Goal: Transaction & Acquisition: Purchase product/service

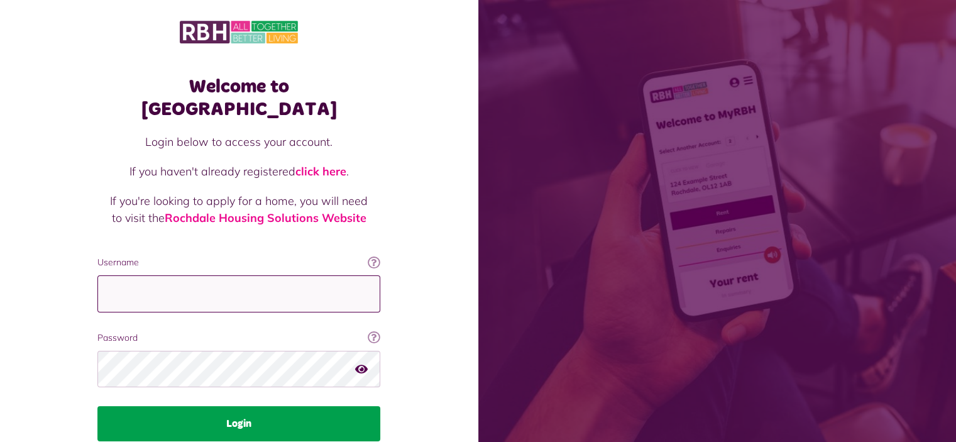
type input "**********"
click at [225, 406] on button "Login" at bounding box center [238, 423] width 283 height 35
click at [253, 406] on button "Login" at bounding box center [238, 423] width 283 height 35
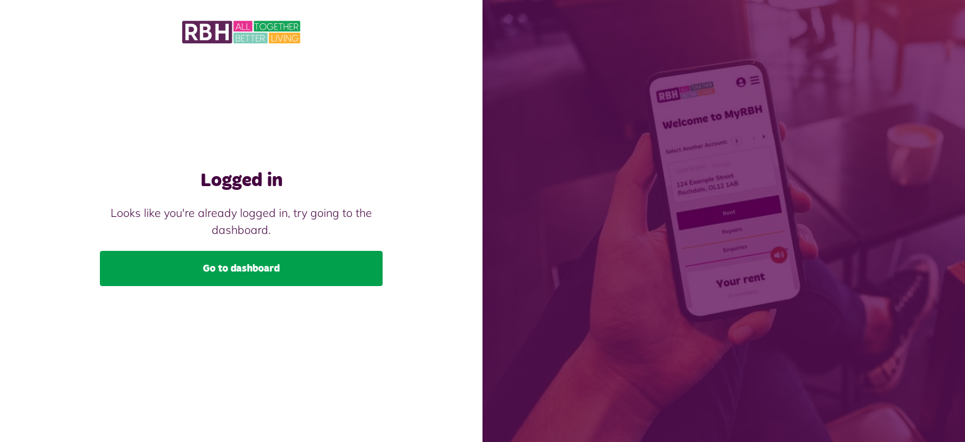
click at [223, 263] on link "Go to dashboard" at bounding box center [241, 268] width 283 height 35
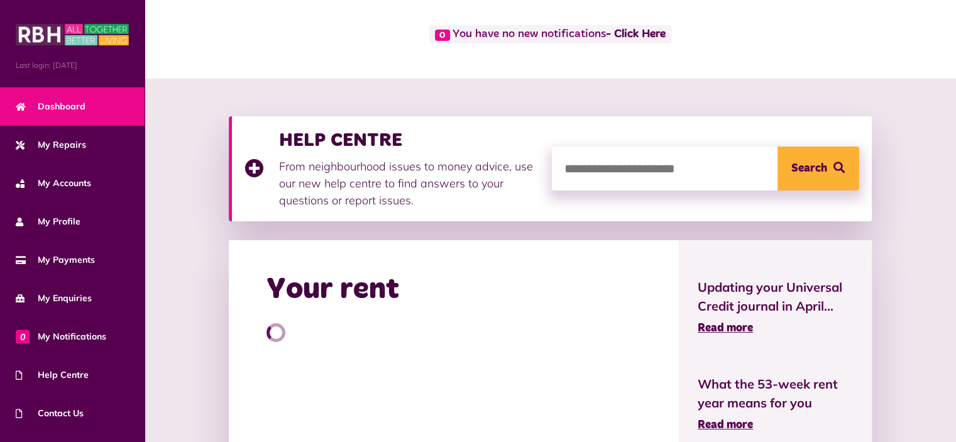
scroll to position [126, 0]
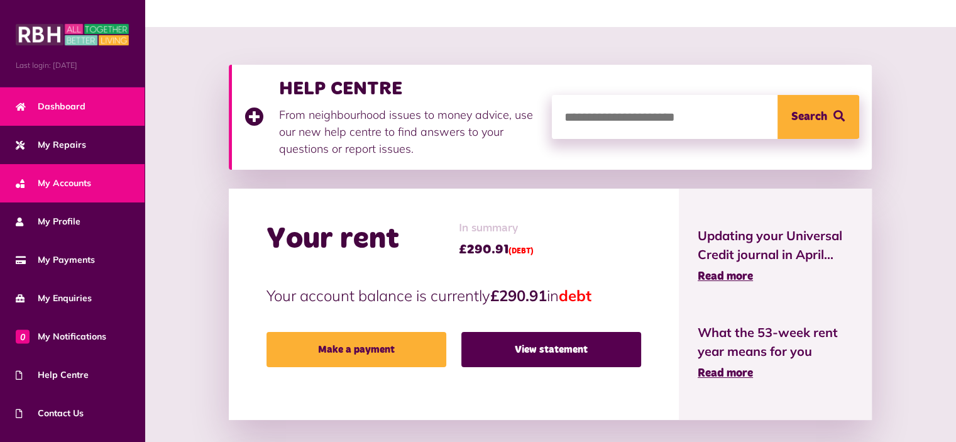
click at [59, 177] on span "My Accounts" at bounding box center [53, 183] width 75 height 13
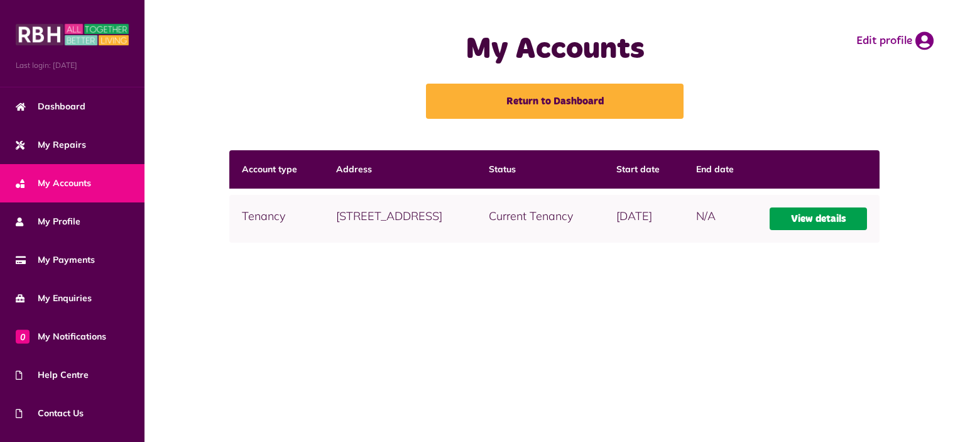
click at [810, 228] on link "View details" at bounding box center [819, 218] width 98 height 23
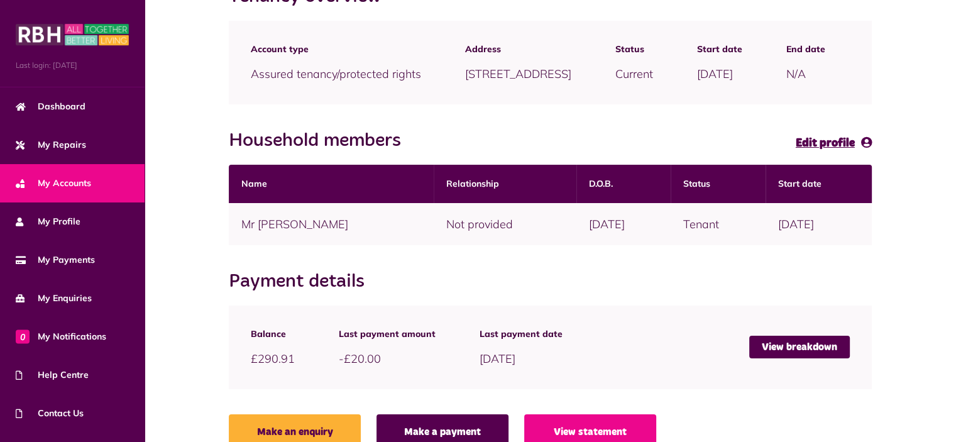
scroll to position [207, 0]
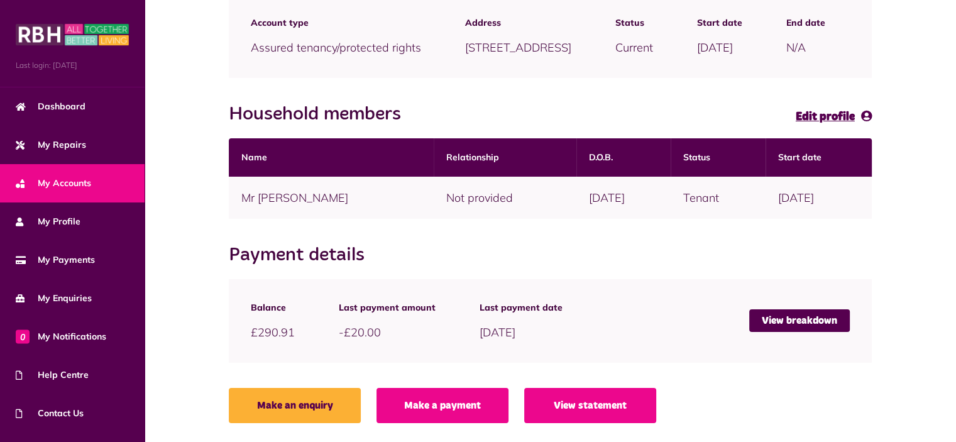
click at [446, 405] on link "Make a payment" at bounding box center [442, 405] width 132 height 35
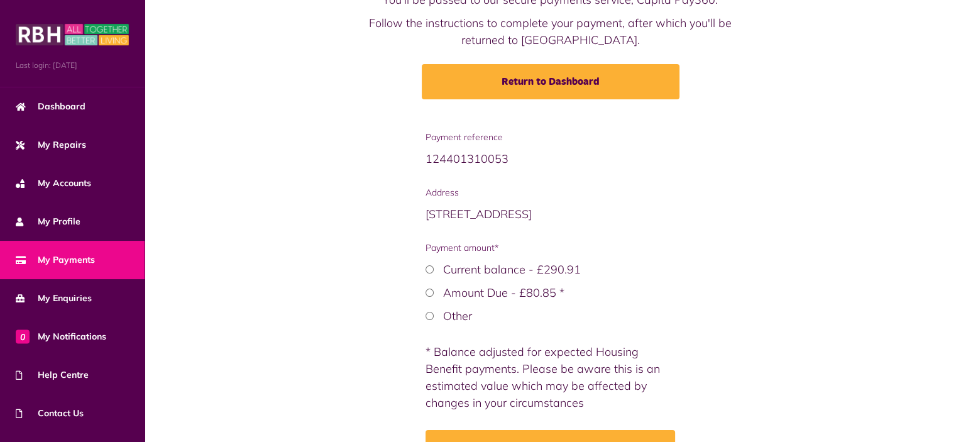
scroll to position [189, 0]
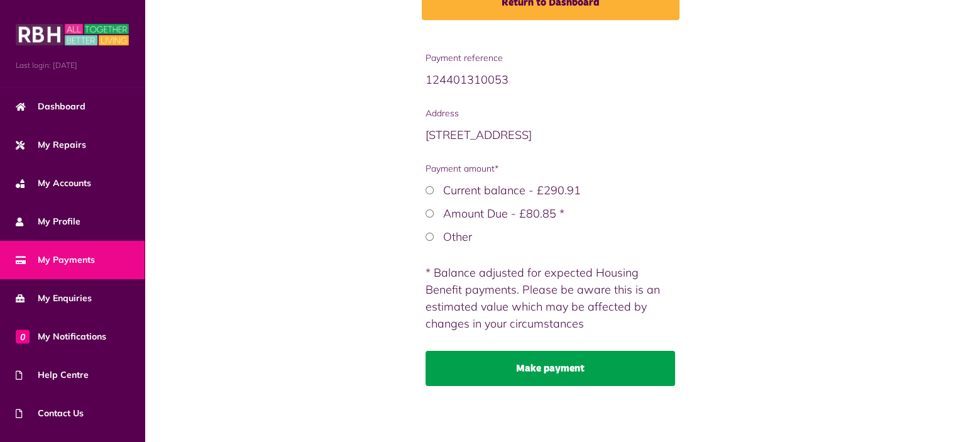
click at [535, 366] on button "Make payment" at bounding box center [551, 368] width 250 height 35
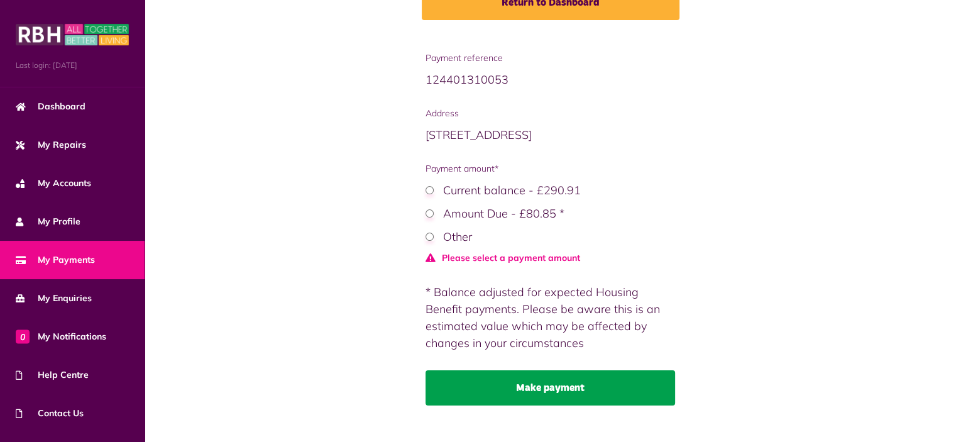
scroll to position [209, 0]
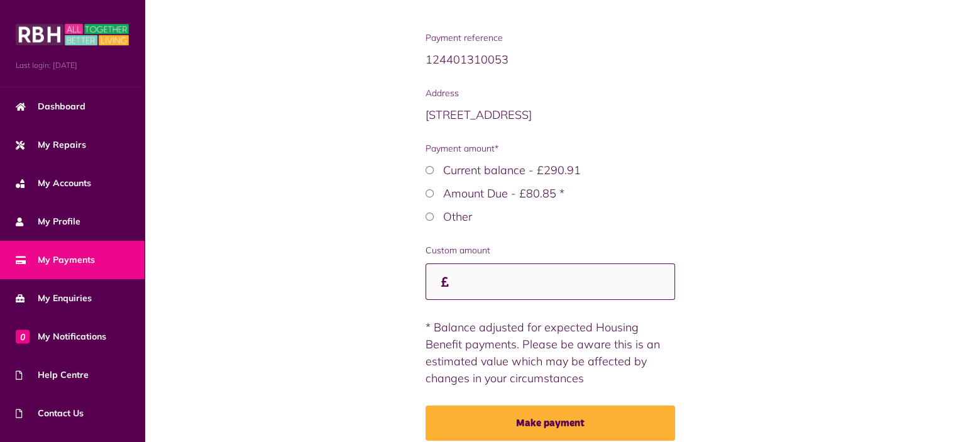
click at [473, 286] on input "Custom amount" at bounding box center [551, 281] width 250 height 37
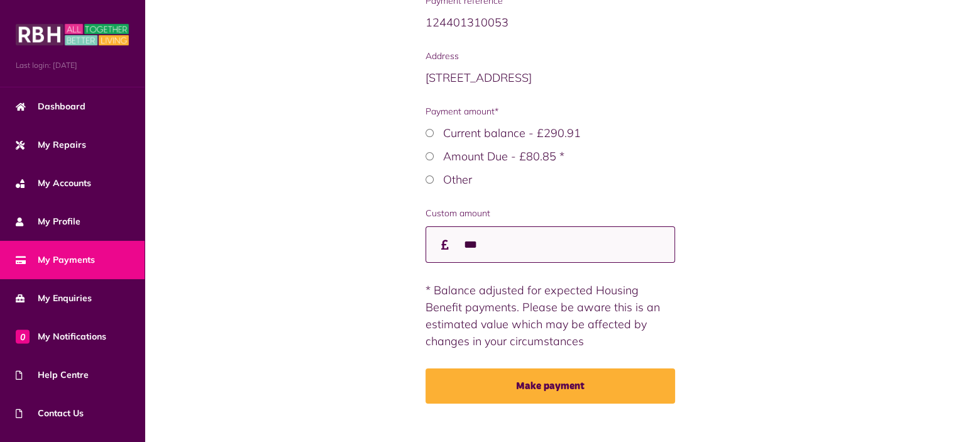
scroll to position [264, 0]
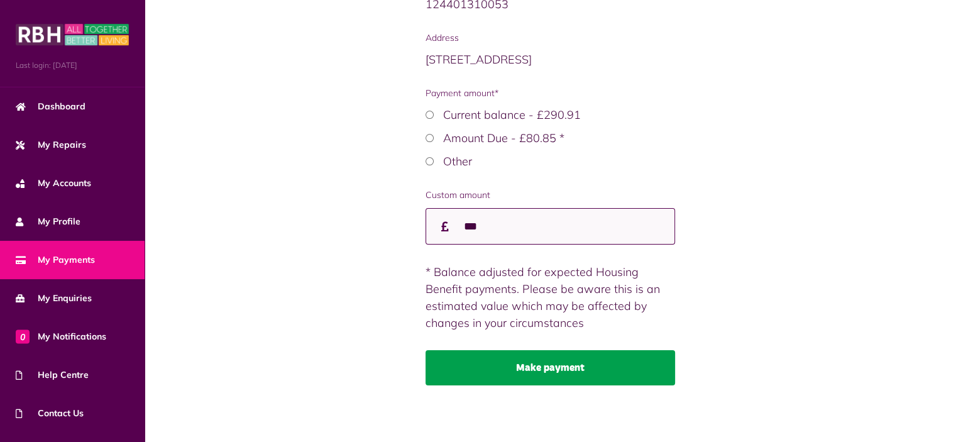
type input "***"
click at [542, 366] on button "Make payment" at bounding box center [551, 367] width 250 height 35
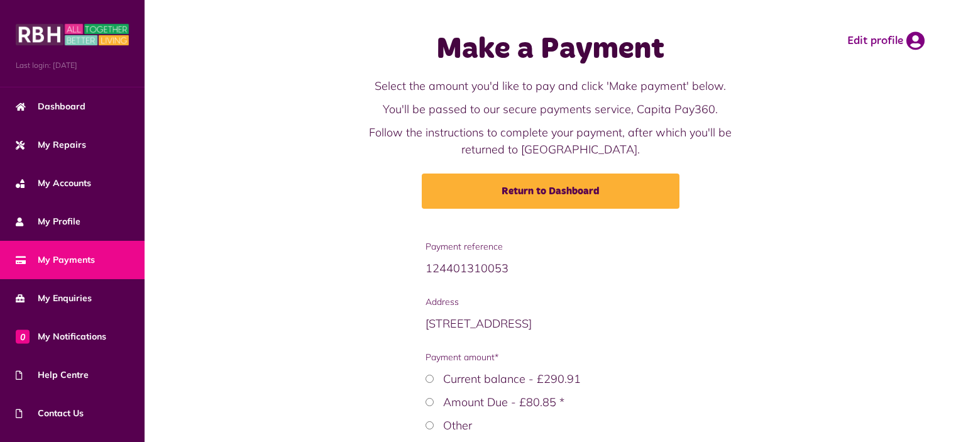
scroll to position [189, 0]
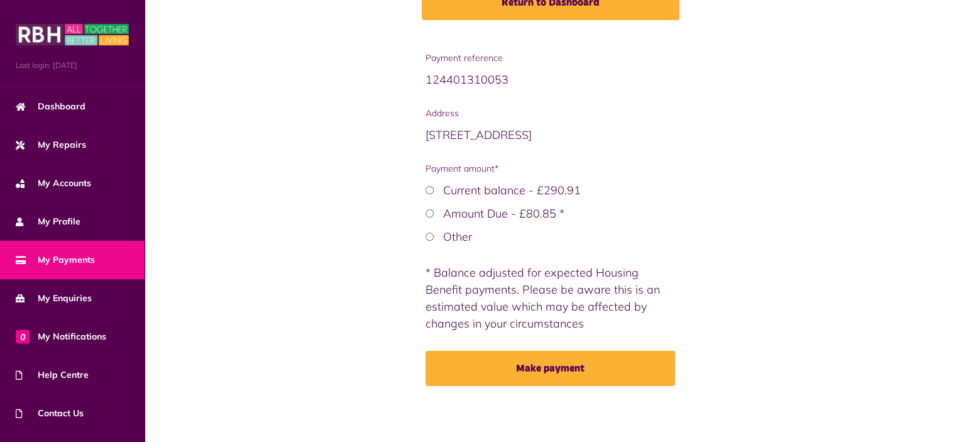
click at [72, 256] on span "My Payments" at bounding box center [55, 259] width 79 height 13
